Goal: Check status: Check status

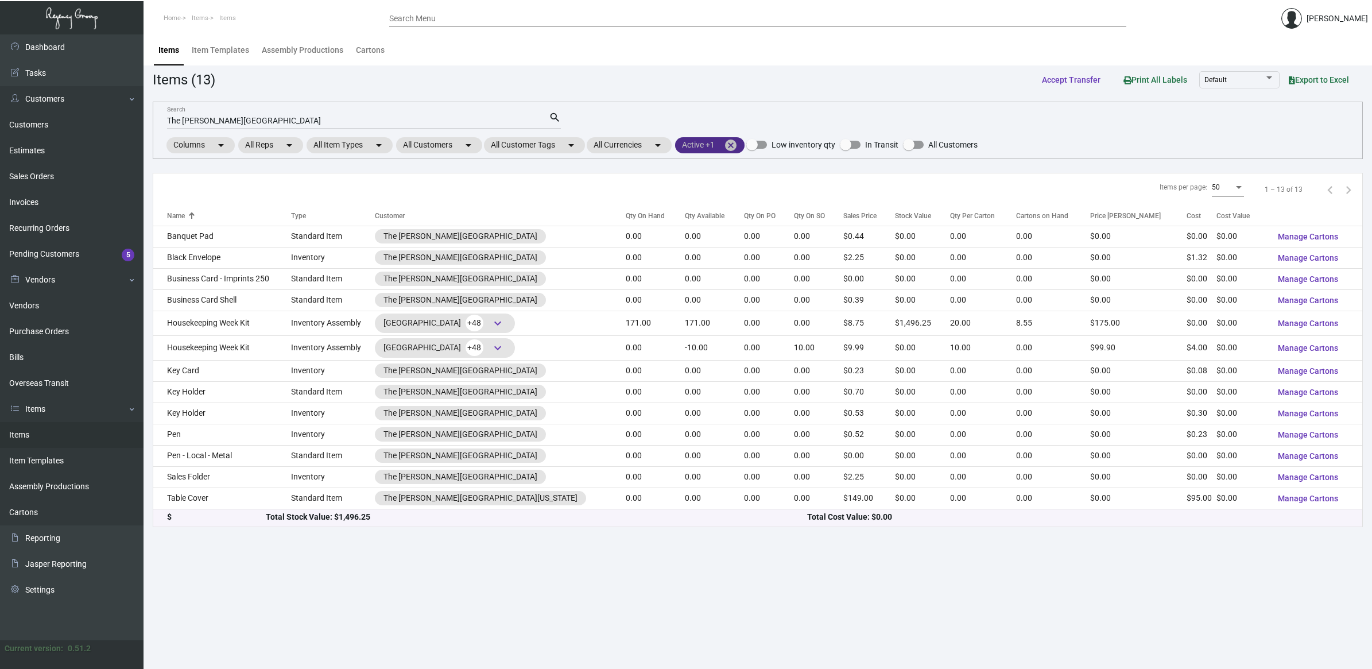
click at [730, 141] on mat-chip "Active +1 cancel" at bounding box center [709, 145] width 69 height 16
click at [734, 142] on div at bounding box center [686, 334] width 1372 height 669
click at [738, 145] on mat-icon "cancel" at bounding box center [731, 145] width 14 height 14
drag, startPoint x: 363, startPoint y: 123, endPoint x: -30, endPoint y: 112, distance: 393.3
click at [0, 112] on html "Home Items Items Search Menu [PERSON_NAME] Dashboard Dashboard Tasks Customers …" at bounding box center [686, 334] width 1372 height 669
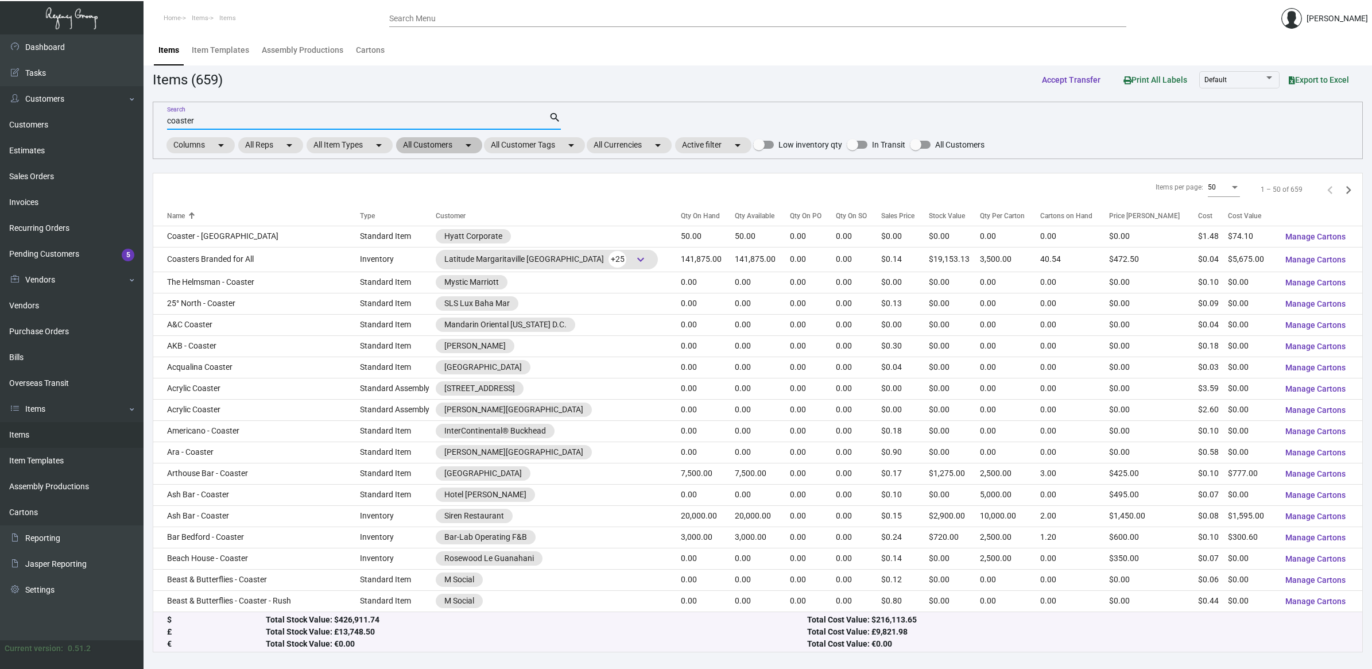
type input "coaster"
click at [451, 152] on mat-chip "All Customers arrow_drop_down" at bounding box center [439, 145] width 86 height 16
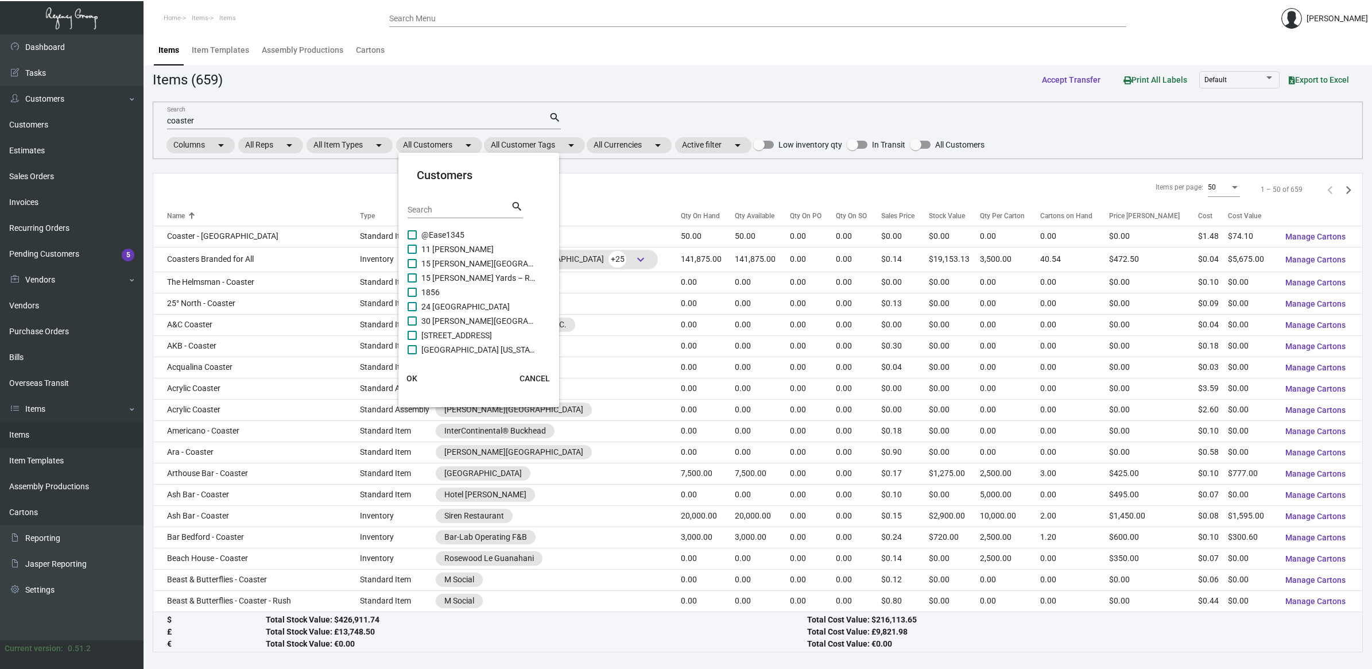
click at [451, 210] on input "Search" at bounding box center [459, 209] width 103 height 9
type input "camp"
click at [465, 337] on span "Camp Margaritaville [GEOGRAPHIC_DATA]" at bounding box center [478, 332] width 115 height 14
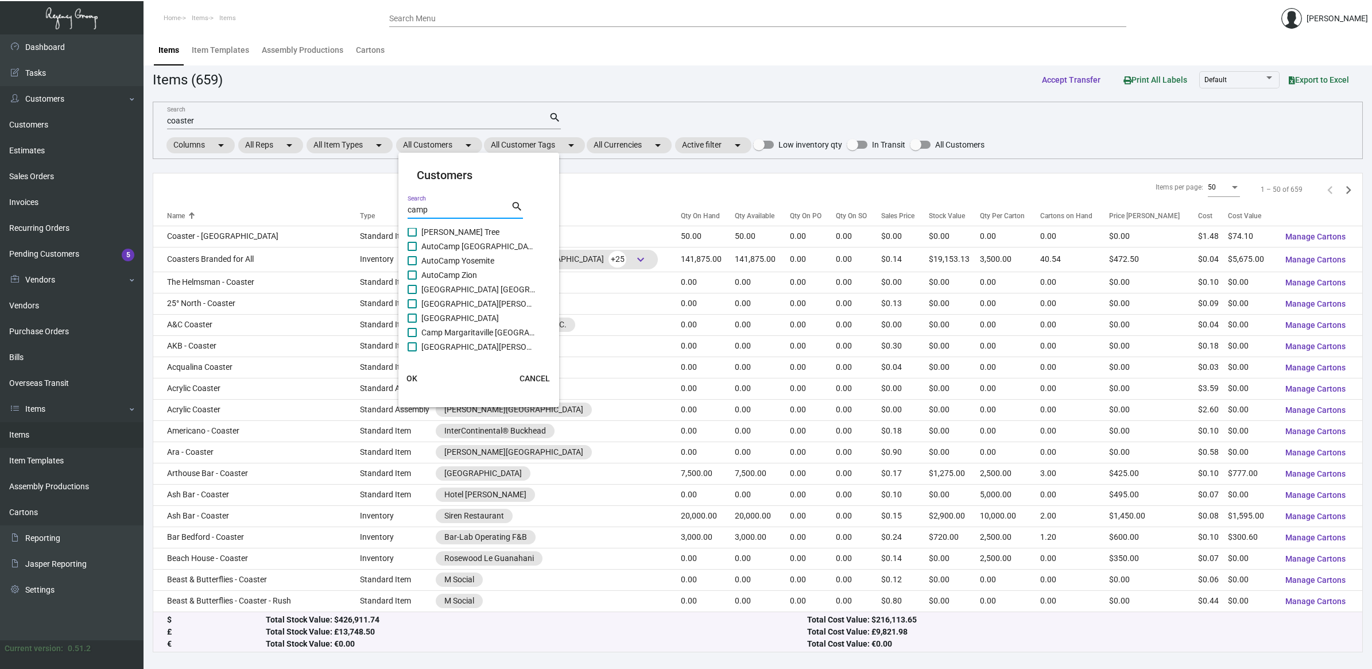
click at [412, 337] on input "Camp Margaritaville [GEOGRAPHIC_DATA]" at bounding box center [412, 337] width 1 height 1
checkbox input "true"
click at [413, 379] on span "OK" at bounding box center [411, 378] width 11 height 9
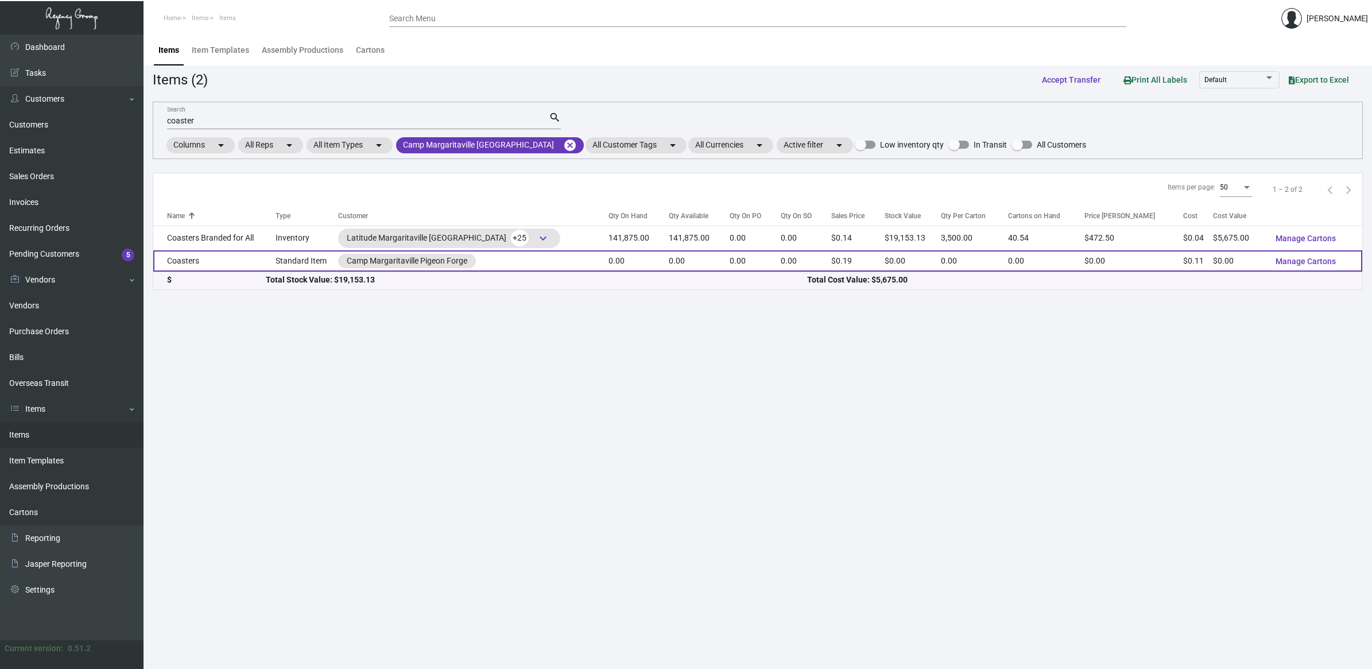
click at [248, 261] on td "Coasters" at bounding box center [214, 260] width 122 height 21
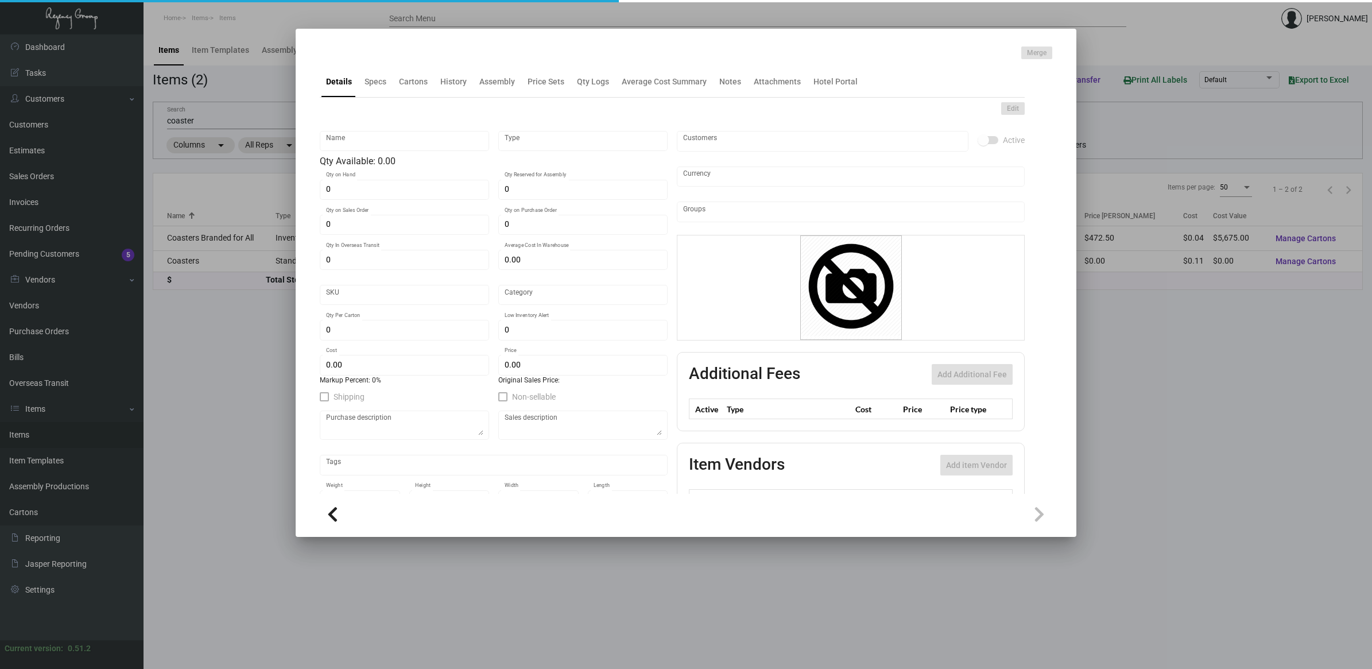
type input "Coasters"
type input "Standard Item"
type input "$ 0.00"
type input "Standard"
type input "$ 0.1092"
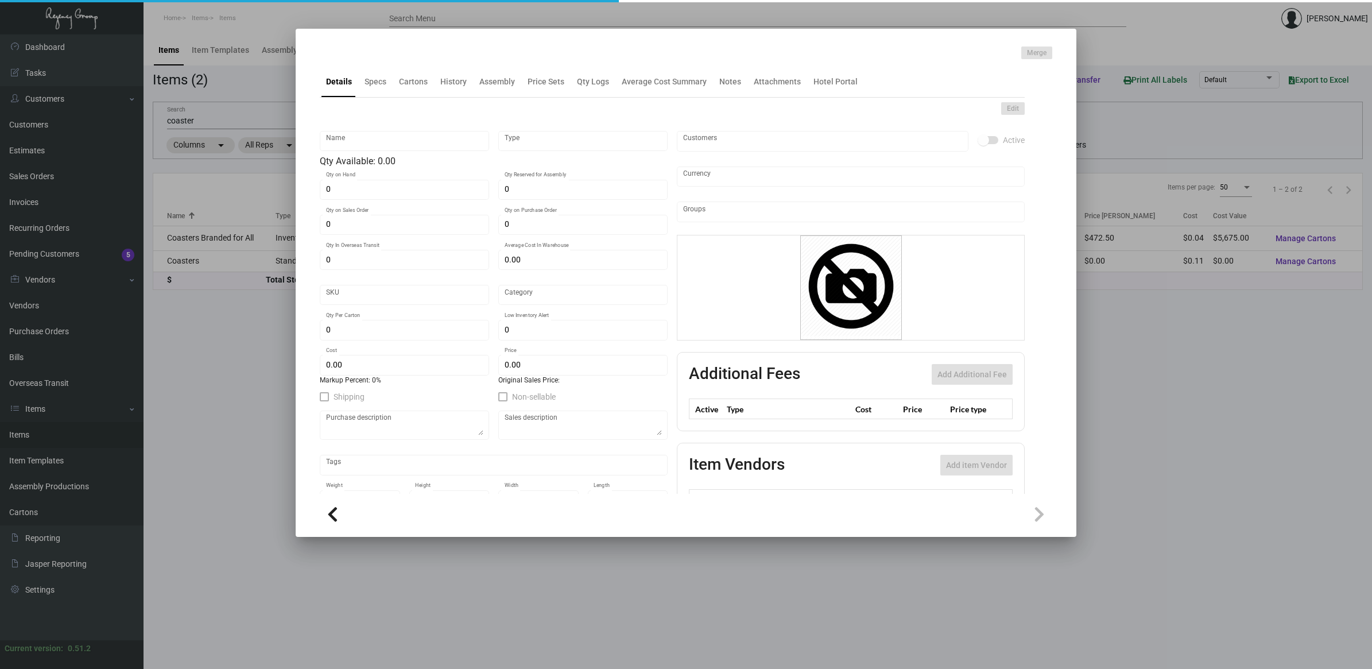
type input "$ 0.19"
checkbox input "true"
type input "United States Dollar $"
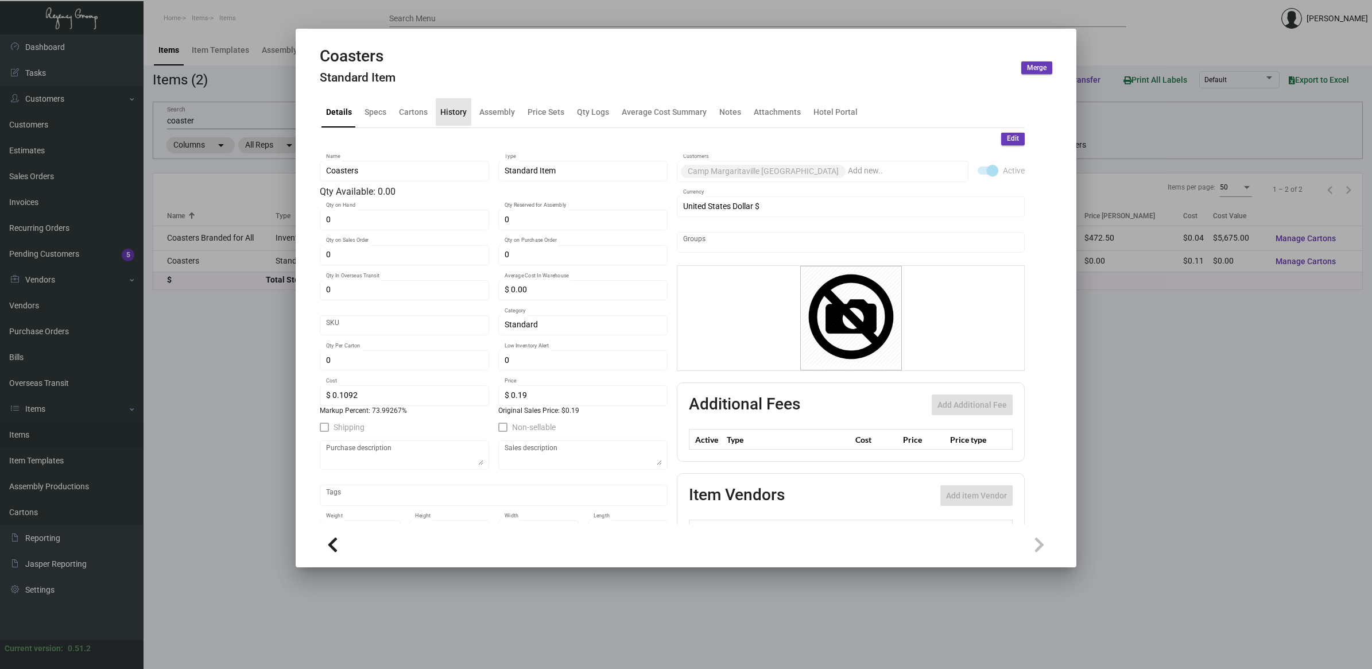
click at [445, 110] on div "History" at bounding box center [453, 112] width 26 height 12
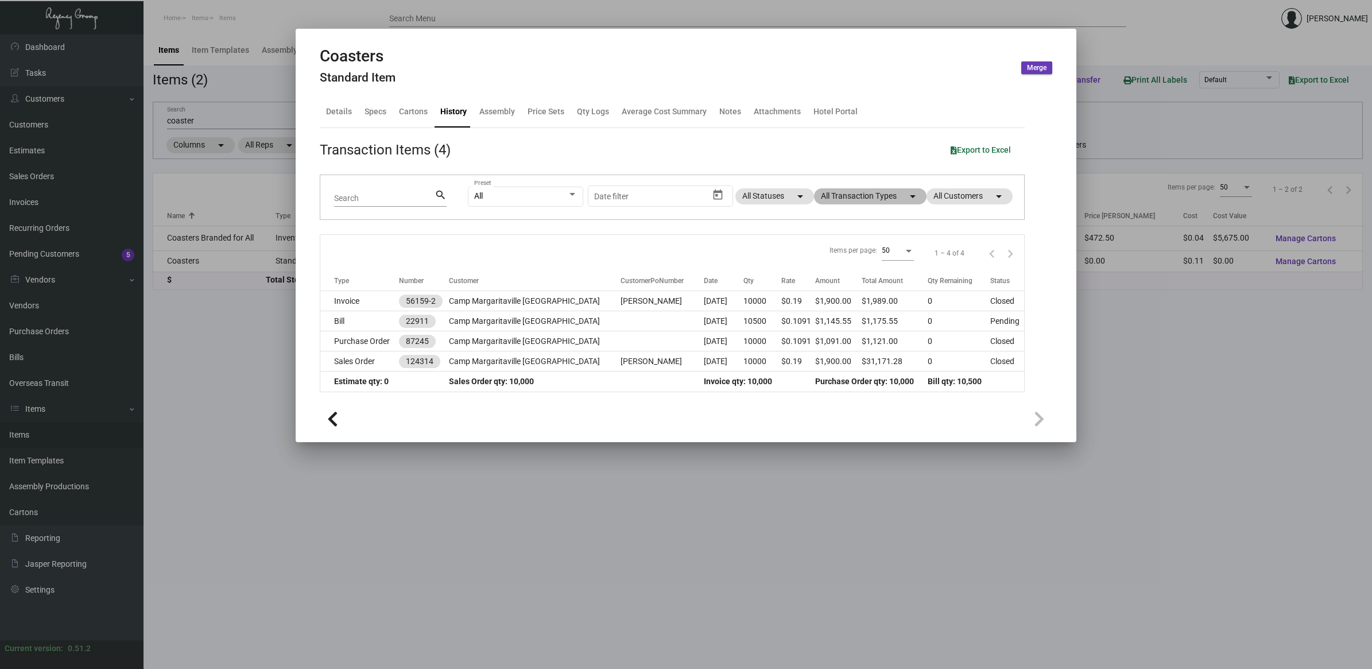
click at [852, 200] on mat-chip "All Transaction Types arrow_drop_down" at bounding box center [870, 196] width 112 height 16
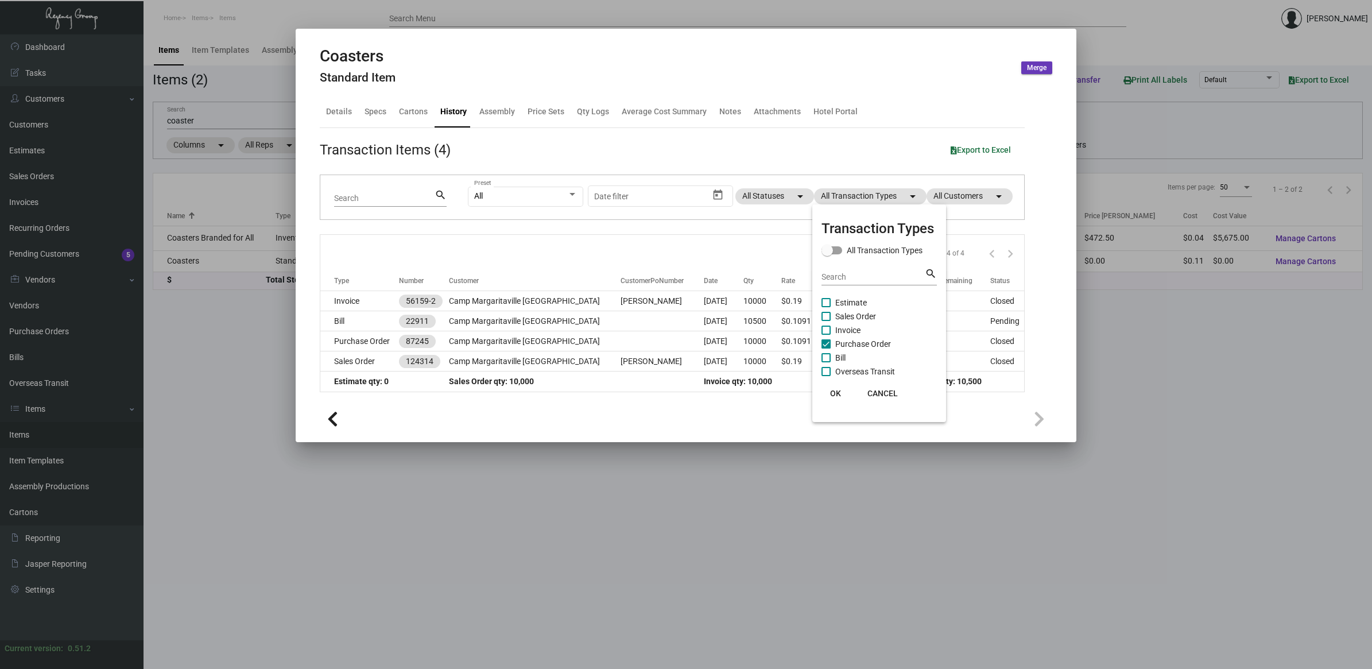
click at [483, 339] on div at bounding box center [686, 334] width 1372 height 669
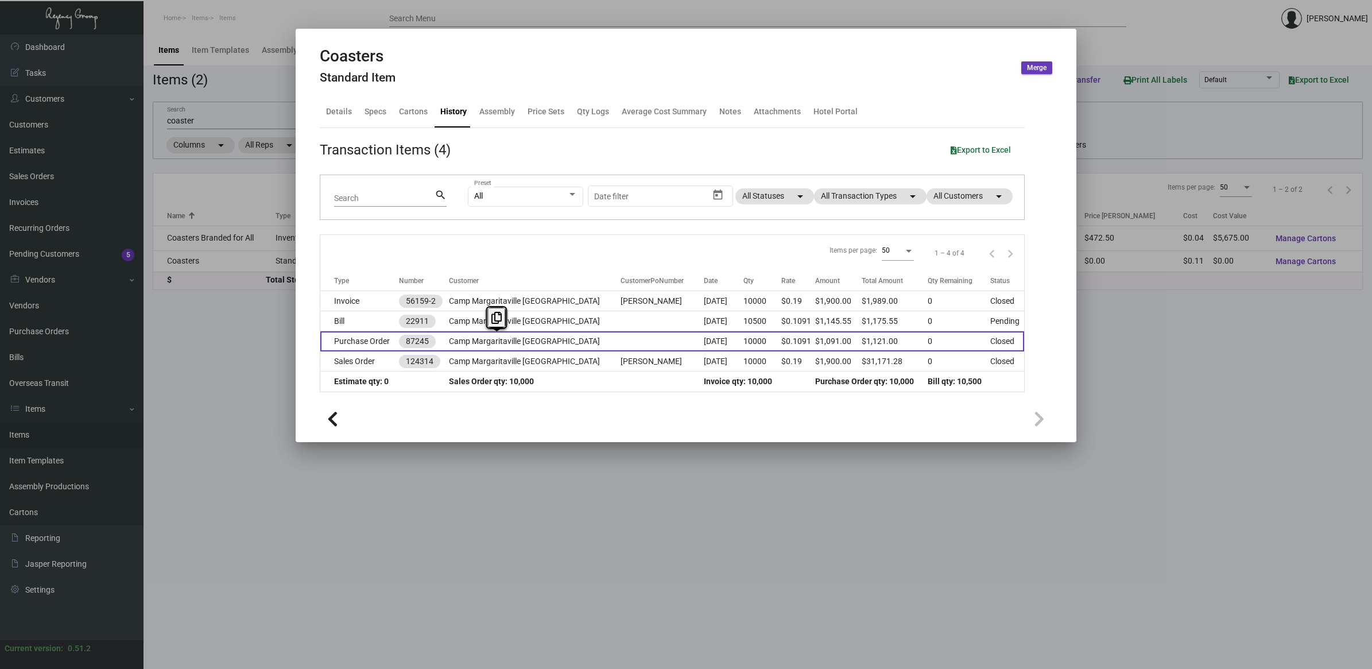
click at [483, 339] on td "Camp Margaritaville [GEOGRAPHIC_DATA]" at bounding box center [535, 341] width 172 height 20
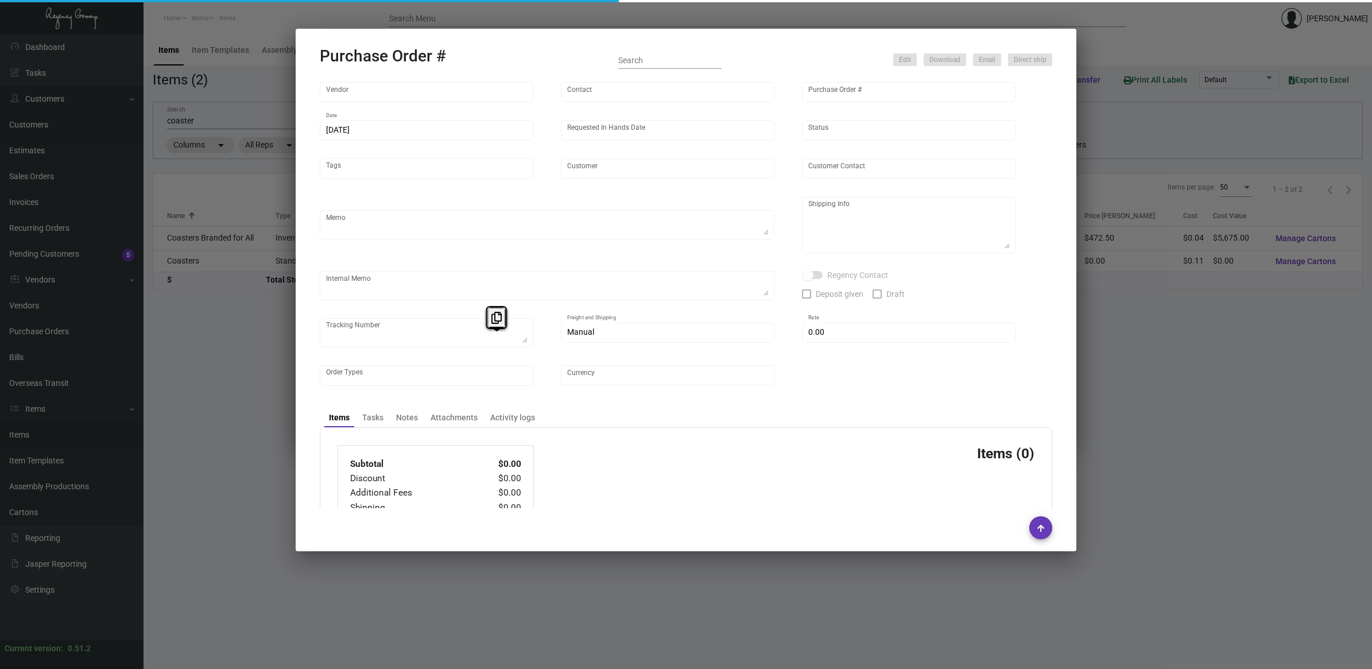
type input "Admatch Corporation"
type input "Order Entry"
type input "87245"
type input "[DATE]"
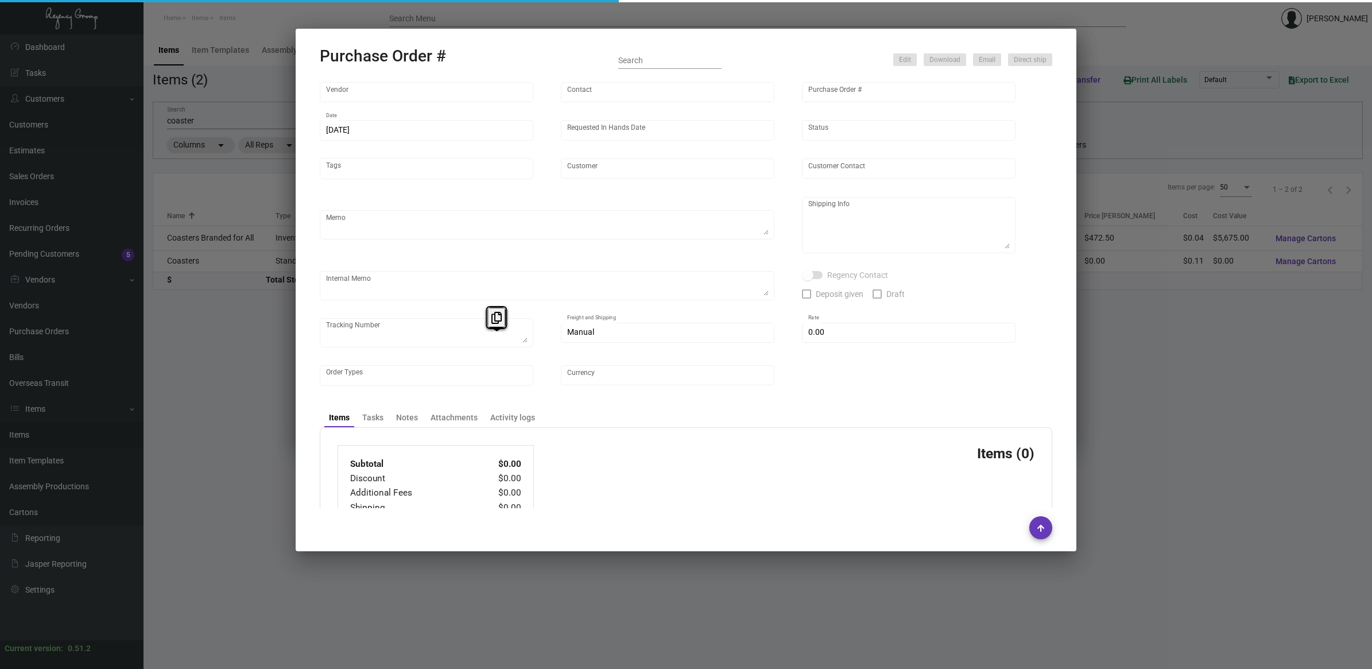
type input "Camp Margaritaville [GEOGRAPHIC_DATA]"
type input "[PERSON_NAME]"
type textarea "BLIND Ship via UPS Ground Acct# 1AY276."
type textarea "Camp Margaritaville Pigeon Forge [PERSON_NAME] [STREET_ADDRESS][PERSON_NAME]"
type input "$ 30.00"
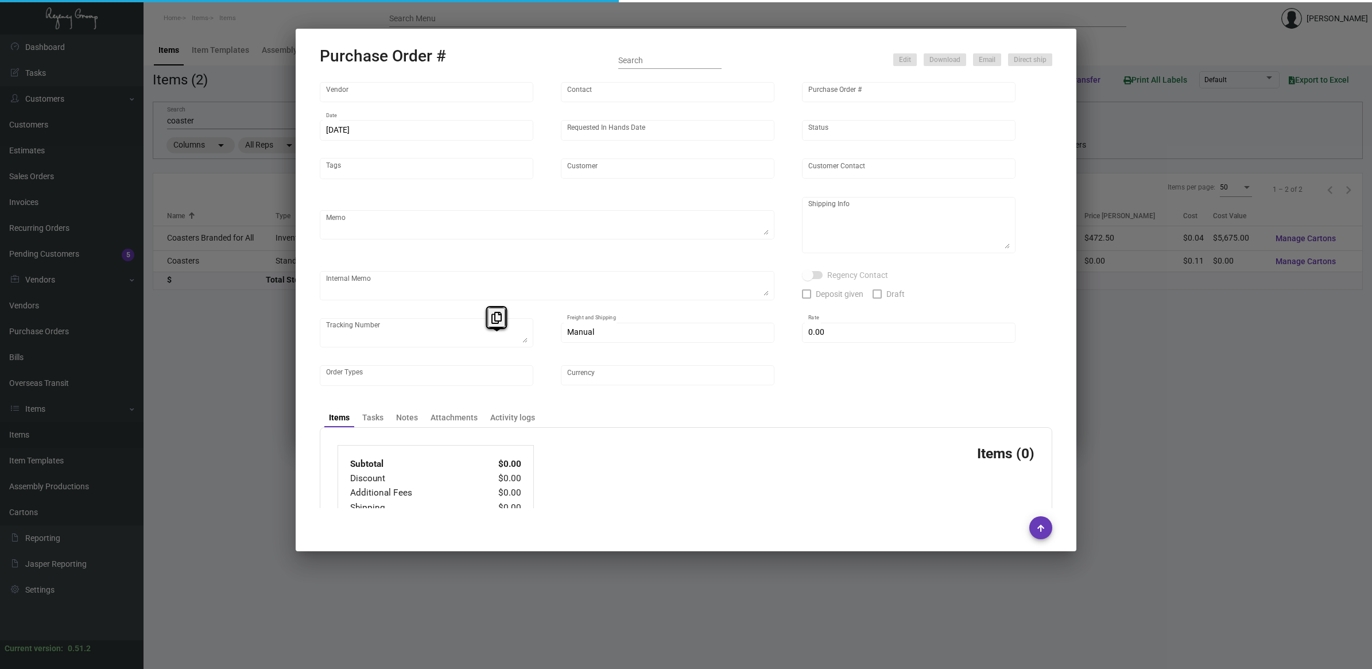
type input "United States Dollar $"
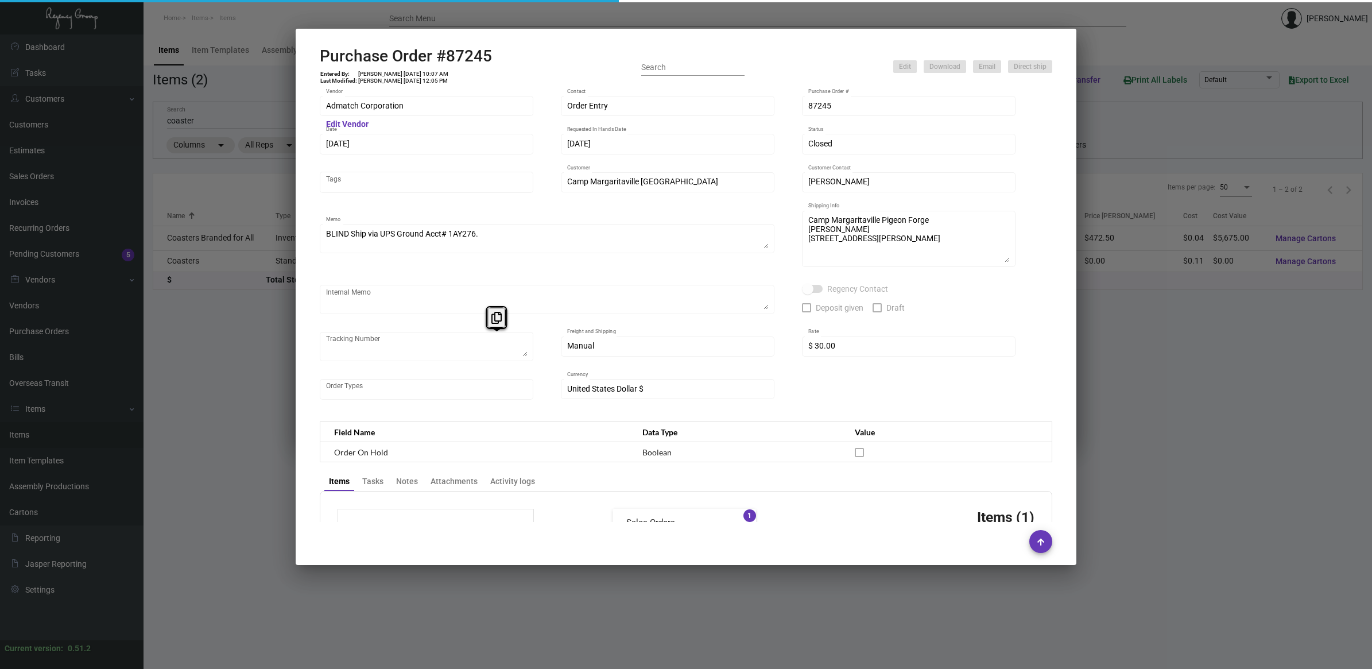
click at [467, 49] on h2 "Purchase Order #87245" at bounding box center [406, 56] width 172 height 20
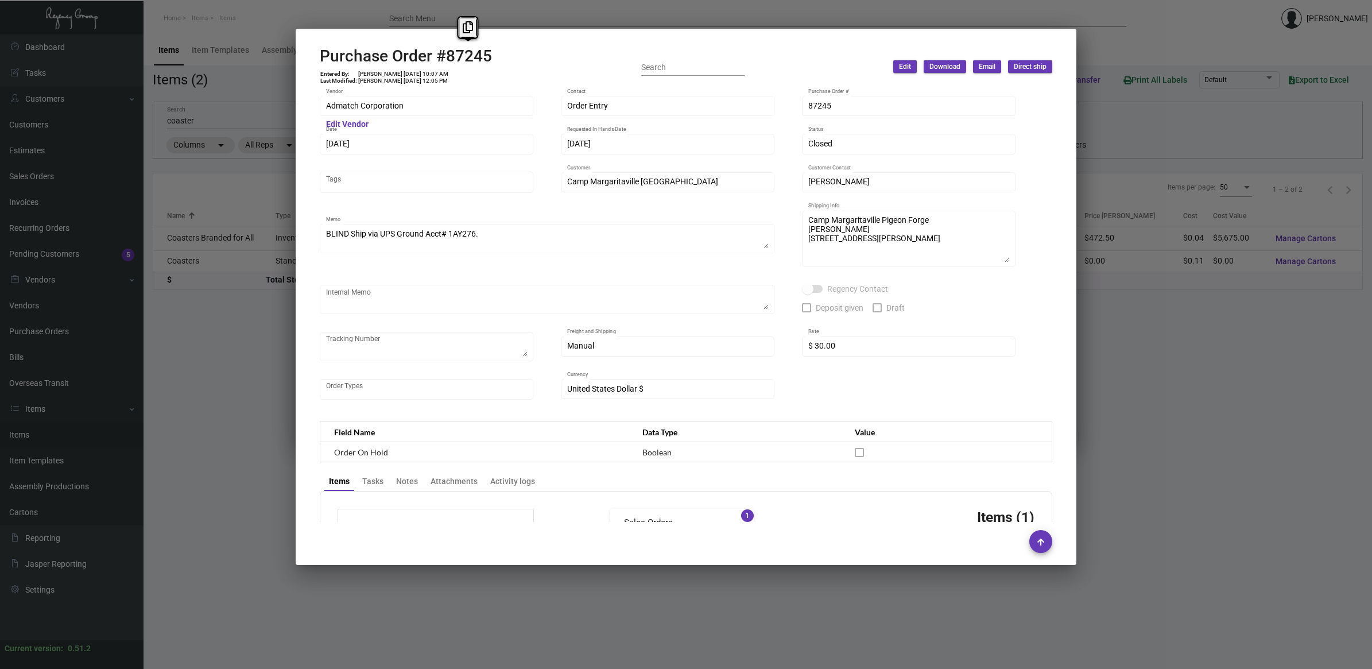
copy h2 "87245"
